Goal: Communication & Community: Participate in discussion

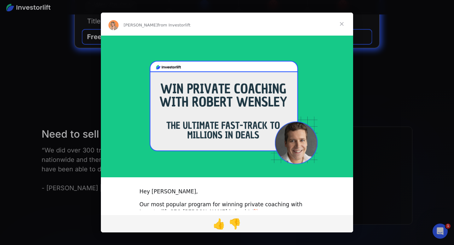
click at [341, 24] on span "Close" at bounding box center [342, 24] width 23 height 23
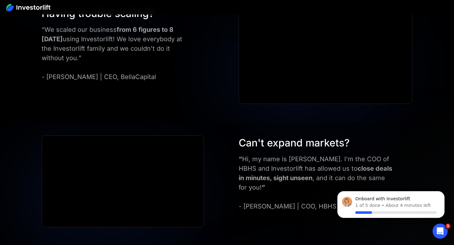
scroll to position [1906, 0]
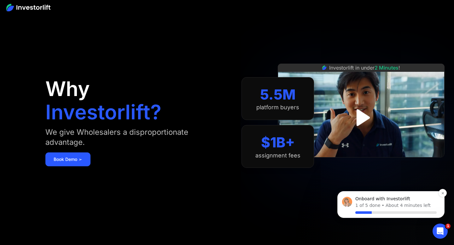
click at [390, 203] on p "About 4 minutes left" at bounding box center [408, 205] width 45 height 7
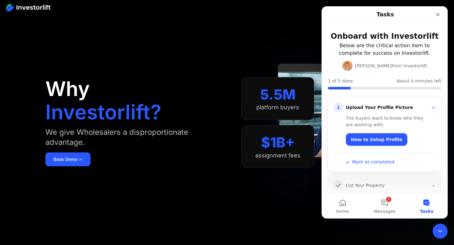
click at [376, 162] on button "Mark as completed" at bounding box center [370, 162] width 49 height 7
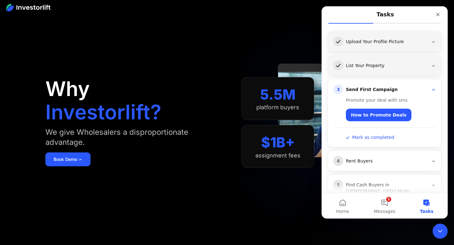
scroll to position [67, 0]
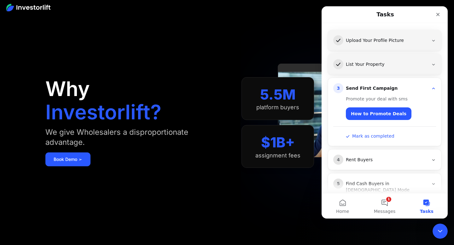
click at [380, 134] on button "Mark as completed" at bounding box center [370, 136] width 49 height 7
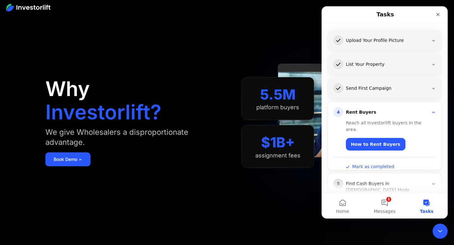
click at [373, 164] on button "Mark as completed" at bounding box center [370, 167] width 49 height 7
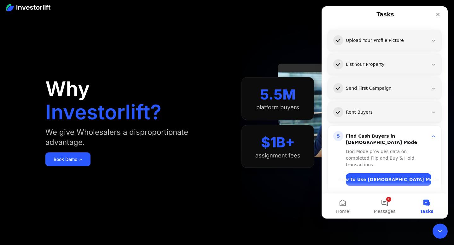
scroll to position [84, 0]
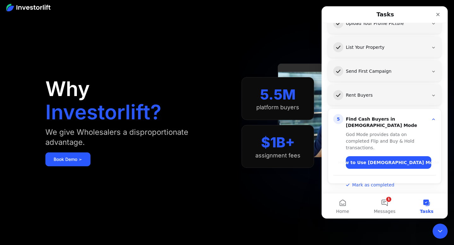
click at [372, 175] on div "Intercom messenger" at bounding box center [384, 178] width 103 height 7
click at [372, 182] on button "Mark as completed" at bounding box center [370, 185] width 49 height 7
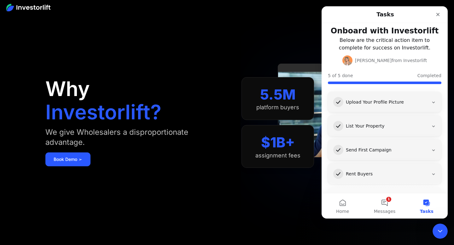
scroll to position [0, 0]
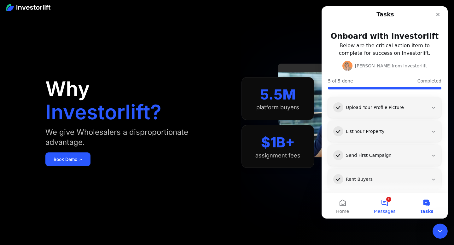
click at [391, 202] on button "1 Messages" at bounding box center [385, 206] width 42 height 25
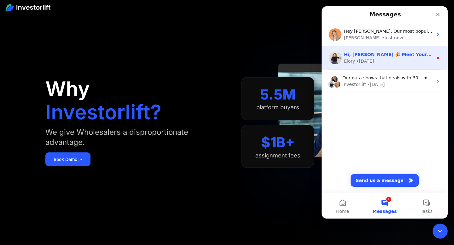
click at [390, 63] on div "Elory • 4d ago" at bounding box center [388, 61] width 89 height 7
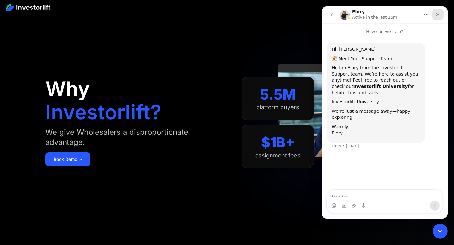
click at [437, 15] on icon "Close" at bounding box center [437, 14] width 3 height 3
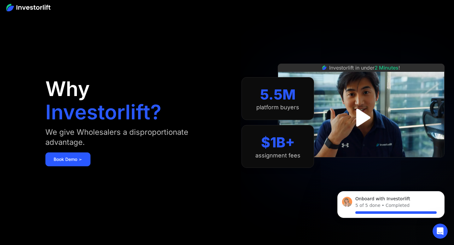
click at [32, 9] on img at bounding box center [28, 8] width 44 height 8
click at [38, 6] on img at bounding box center [28, 8] width 44 height 8
click at [109, 73] on div "Why Investorlift? We give Wholesalers a disproportionate advantage. Book Demo ➢" at bounding box center [132, 123] width 174 height 208
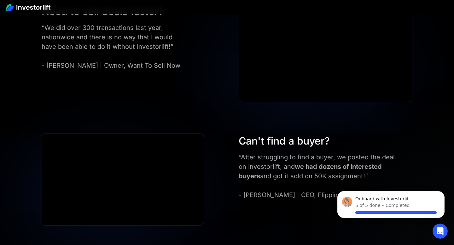
scroll to position [1781, 0]
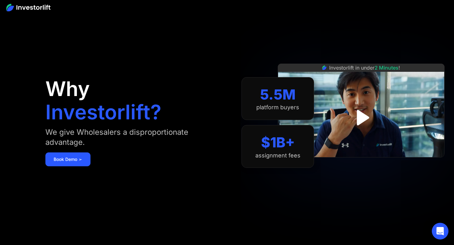
click at [438, 228] on icon "Open Intercom Messenger" at bounding box center [440, 231] width 8 height 8
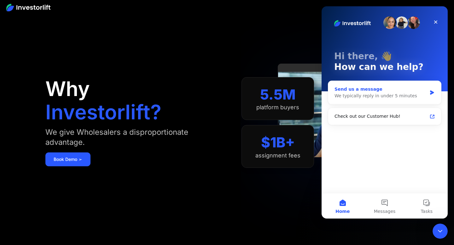
click at [372, 88] on div "Send us a message" at bounding box center [381, 89] width 92 height 7
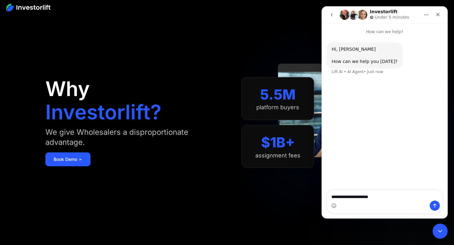
type textarea "**********"
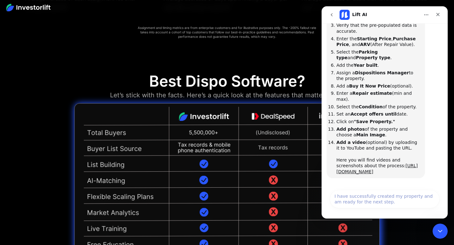
scroll to position [128, 0]
click at [365, 169] on link "[URL][DOMAIN_NAME]" at bounding box center [377, 169] width 81 height 11
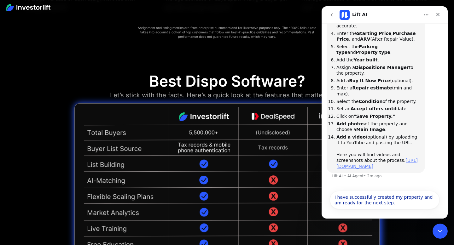
scroll to position [135, 0]
